Goal: Book appointment/travel/reservation

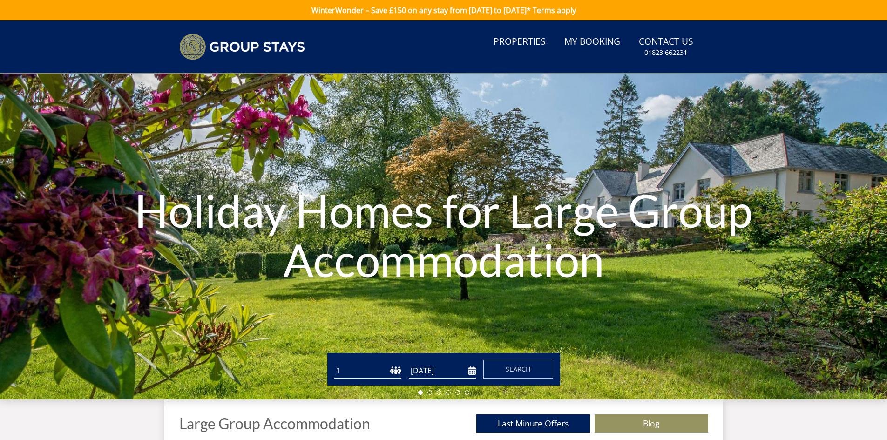
click at [382, 371] on select "1 2 3 4 5 6 7 8 9 10 11 12 13 14 15 16 17 18 19 20 21 22 23 24 25 26 27 28 29 3…" at bounding box center [367, 370] width 67 height 15
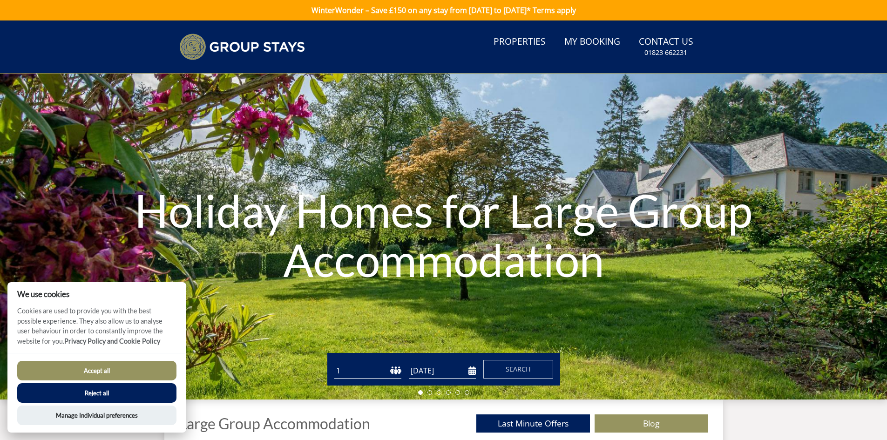
click at [375, 355] on div "Guests 1 2 3 4 5 6 7 8 9 10 11 12 13 14 15 16 17 18 19 20 21 22 23 24 25 26 27 …" at bounding box center [443, 369] width 233 height 33
click at [371, 370] on select "1 2 3 4 5 6 7 8 9 10 11 12 13 14 15 16 17 18 19 20 21 22 23 24 25 26 27 28 29 3…" at bounding box center [367, 370] width 67 height 15
select select "20"
click at [334, 363] on select "1 2 3 4 5 6 7 8 9 10 11 12 13 14 15 16 17 18 19 20 21 22 23 24 25 26 27 28 29 3…" at bounding box center [367, 370] width 67 height 15
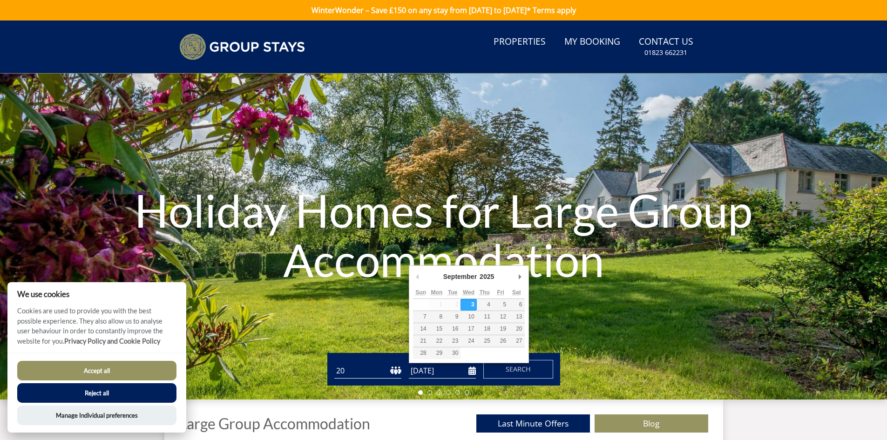
click at [436, 374] on input "[DATE]" at bounding box center [442, 370] width 67 height 15
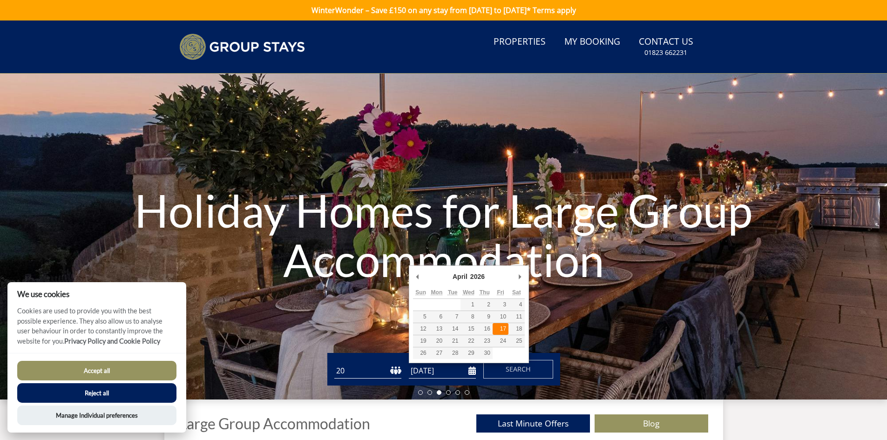
type input "17/04/2026"
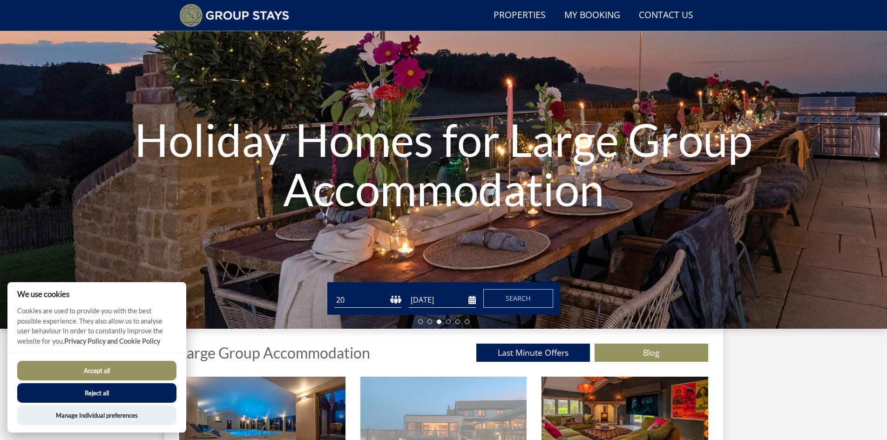
scroll to position [71, 0]
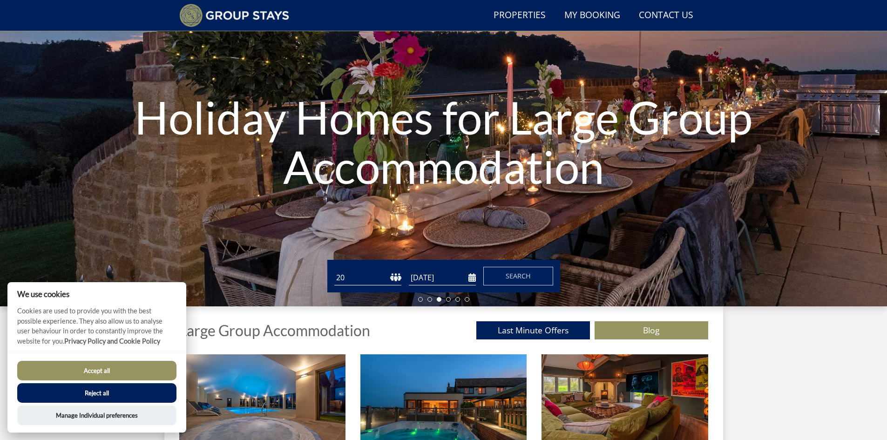
click at [130, 372] on button "Accept all" at bounding box center [96, 371] width 159 height 20
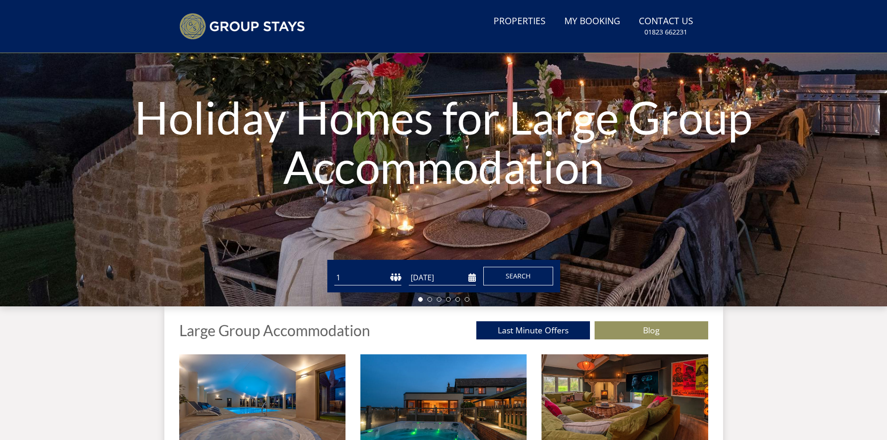
click at [525, 274] on span "Search" at bounding box center [518, 276] width 25 height 9
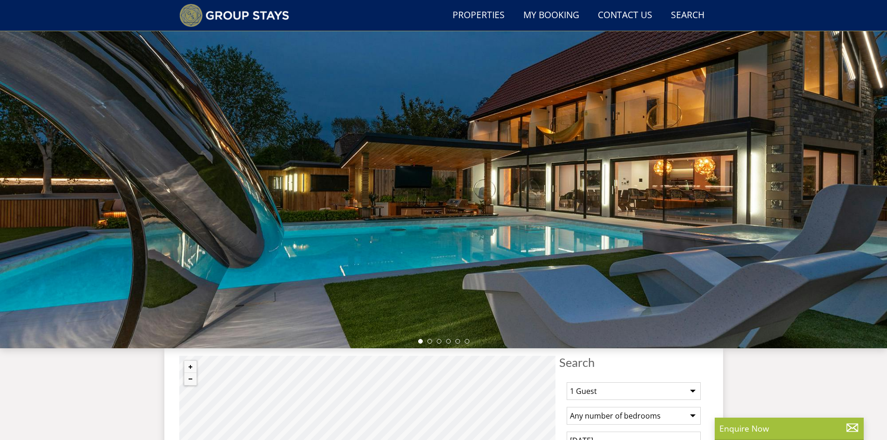
scroll to position [127, 0]
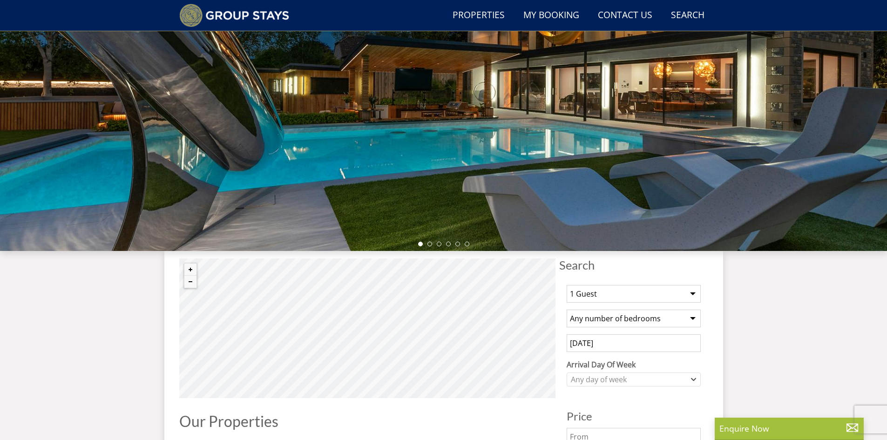
click at [639, 296] on select "1 Guest 2 Guests 3 Guests 4 Guests 5 Guests 6 Guests 7 Guests 8 Guests 9 Guests…" at bounding box center [634, 294] width 134 height 18
select select "20"
click at [567, 285] on select "1 Guest 2 Guests 3 Guests 4 Guests 5 Guests 6 Guests 7 Guests 8 Guests 9 Guests…" at bounding box center [634, 294] width 134 height 18
click at [626, 377] on div "Any day of week" at bounding box center [629, 380] width 121 height 10
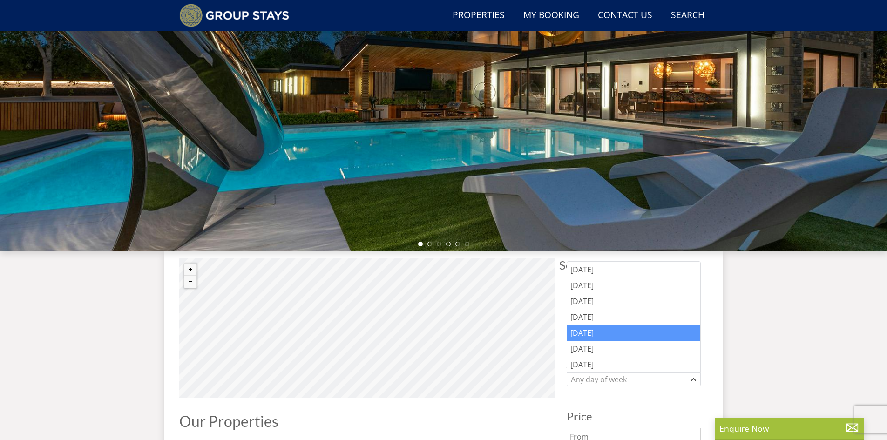
click at [612, 333] on div "[DATE]" at bounding box center [633, 333] width 133 height 16
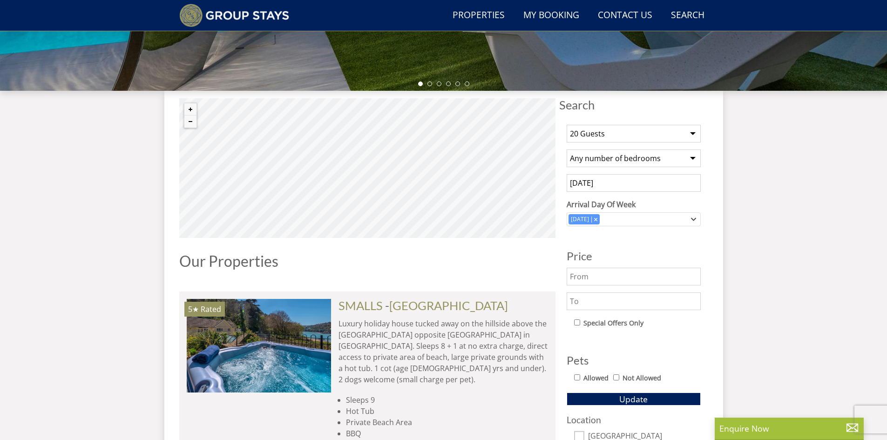
scroll to position [313, 0]
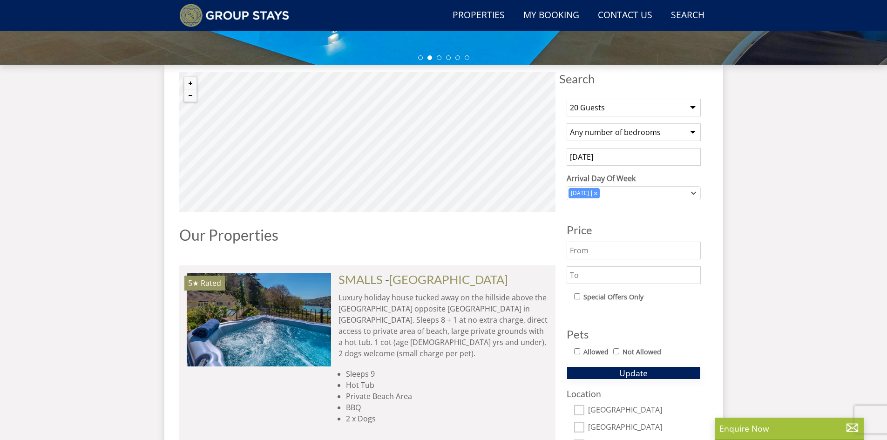
click at [651, 368] on button "Update" at bounding box center [634, 373] width 134 height 13
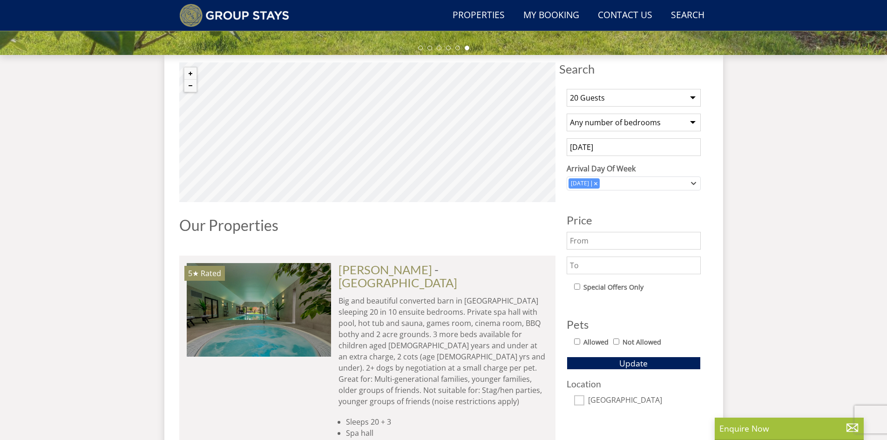
scroll to position [62, 0]
